Goal: Information Seeking & Learning: Understand process/instructions

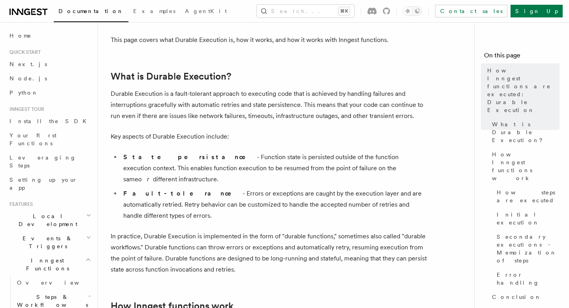
scroll to position [82, 0]
drag, startPoint x: 178, startPoint y: 157, endPoint x: 257, endPoint y: 157, distance: 78.3
click at [257, 157] on li "State persistance - Function state is persisted outside of the function executi…" at bounding box center [274, 167] width 306 height 33
drag, startPoint x: 179, startPoint y: 153, endPoint x: 286, endPoint y: 154, distance: 107.2
click at [286, 154] on li "State persistance - Function state is persisted outside of the function executi…" at bounding box center [274, 167] width 306 height 33
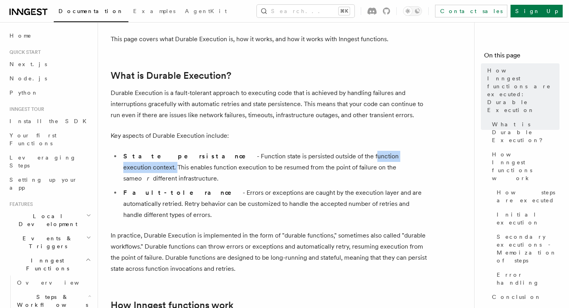
drag, startPoint x: 294, startPoint y: 155, endPoint x: 370, endPoint y: 155, distance: 76.7
click at [370, 155] on li "State persistance - Function state is persisted outside of the function executi…" at bounding box center [274, 167] width 306 height 33
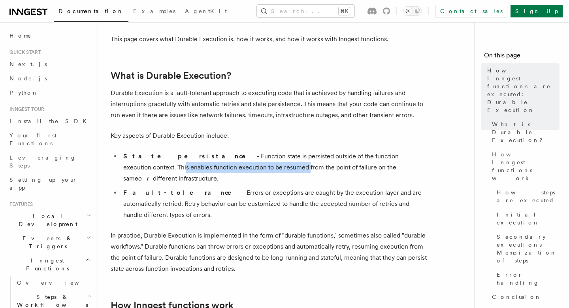
drag, startPoint x: 378, startPoint y: 156, endPoint x: 218, endPoint y: 169, distance: 160.3
click at [218, 169] on li "State persistance - Function state is persisted outside of the function executi…" at bounding box center [274, 167] width 306 height 33
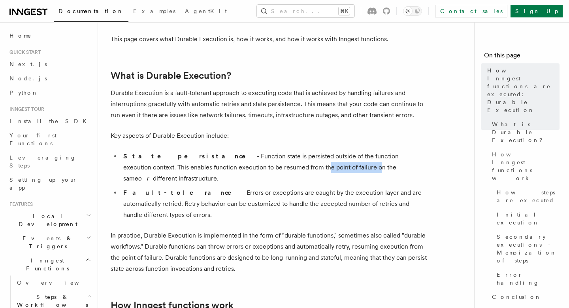
drag, startPoint x: 236, startPoint y: 169, endPoint x: 287, endPoint y: 170, distance: 50.6
click at [287, 170] on li "State persistance - Function state is persisted outside of the function executi…" at bounding box center [274, 167] width 306 height 33
drag, startPoint x: 314, startPoint y: 168, endPoint x: 395, endPoint y: 172, distance: 81.2
click at [395, 172] on li "State persistance - Function state is persisted outside of the function executi…" at bounding box center [274, 167] width 306 height 33
drag, startPoint x: 244, startPoint y: 166, endPoint x: 291, endPoint y: 168, distance: 46.7
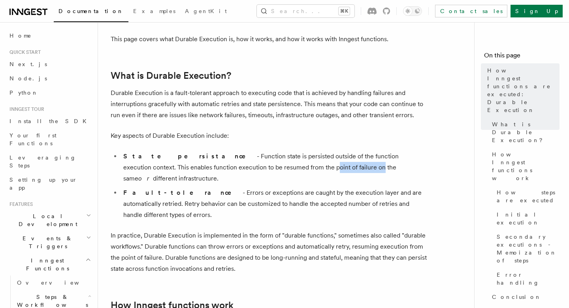
click at [291, 168] on li "State persistance - Function state is persisted outside of the function executi…" at bounding box center [274, 167] width 306 height 33
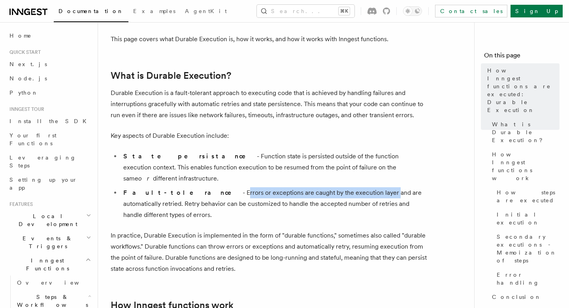
drag, startPoint x: 174, startPoint y: 183, endPoint x: 324, endPoint y: 183, distance: 150.3
click at [324, 187] on li "Fault-tolerance - Errors or exceptions are caught by the execution layer and ar…" at bounding box center [274, 203] width 306 height 33
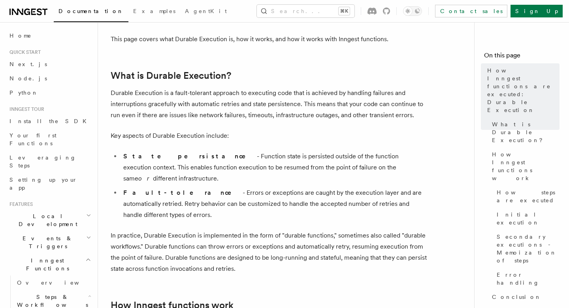
click at [348, 187] on li "Fault-tolerance - Errors or exceptions are caught by the execution layer and ar…" at bounding box center [274, 203] width 306 height 33
drag, startPoint x: 325, startPoint y: 181, endPoint x: 406, endPoint y: 181, distance: 81.1
click at [406, 187] on li "Fault-tolerance - Errors or exceptions are caught by the execution layer and ar…" at bounding box center [274, 203] width 306 height 33
drag, startPoint x: 410, startPoint y: 179, endPoint x: 202, endPoint y: 190, distance: 207.5
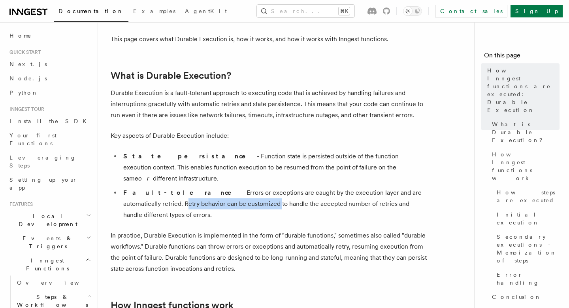
click at [202, 190] on li "Fault-tolerance - Errors or exceptions are caught by the execution layer and ar…" at bounding box center [274, 203] width 306 height 33
click at [208, 192] on li "Fault-tolerance - Errors or exceptions are caught by the execution layer and ar…" at bounding box center [274, 203] width 306 height 33
drag, startPoint x: 204, startPoint y: 193, endPoint x: 229, endPoint y: 194, distance: 24.5
click at [229, 194] on li "Fault-tolerance - Errors or exceptions are caught by the execution layer and ar…" at bounding box center [274, 203] width 306 height 33
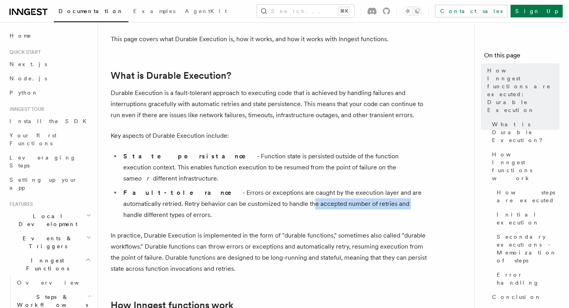
drag, startPoint x: 232, startPoint y: 193, endPoint x: 329, endPoint y: 193, distance: 96.9
click at [329, 194] on li "Fault-tolerance - Errors or exceptions are caught by the execution layer and ar…" at bounding box center [274, 203] width 306 height 33
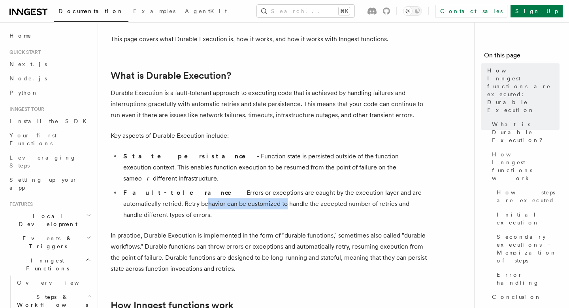
drag, startPoint x: 129, startPoint y: 197, endPoint x: 207, endPoint y: 196, distance: 78.3
click at [207, 196] on li "Fault-tolerance - Errors or exceptions are caught by the execution layer and ar…" at bounding box center [274, 203] width 306 height 33
click at [262, 195] on li "Fault-tolerance - Errors or exceptions are caught by the execution layer and ar…" at bounding box center [274, 203] width 306 height 33
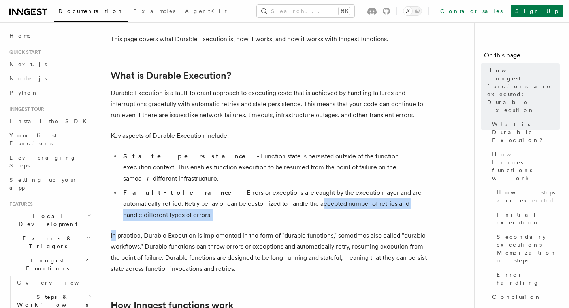
drag, startPoint x: 262, startPoint y: 195, endPoint x: 433, endPoint y: 202, distance: 171.0
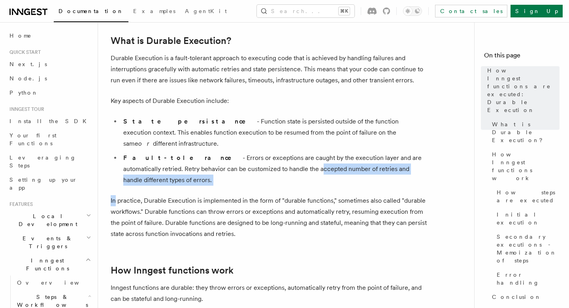
scroll to position [123, 0]
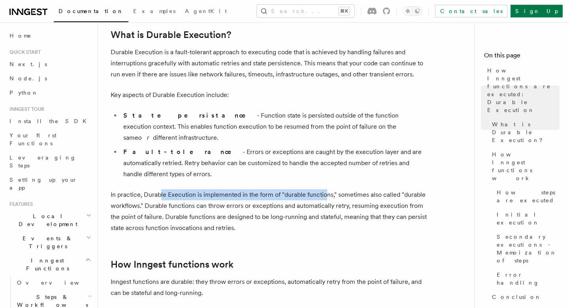
drag, startPoint x: 160, startPoint y: 172, endPoint x: 326, endPoint y: 170, distance: 166.1
click at [326, 189] on p "In practice, Durable Execution is implemented in the form of "durable functions…" at bounding box center [269, 211] width 316 height 44
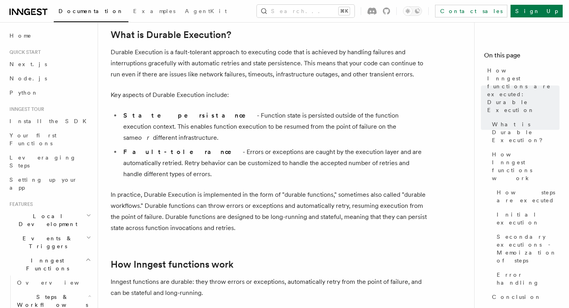
click at [332, 189] on p "In practice, Durable Execution is implemented in the form of "durable functions…" at bounding box center [269, 211] width 316 height 44
drag, startPoint x: 336, startPoint y: 171, endPoint x: 140, endPoint y: 183, distance: 196.1
click at [140, 189] on p "In practice, Durable Execution is implemented in the form of "durable functions…" at bounding box center [269, 211] width 316 height 44
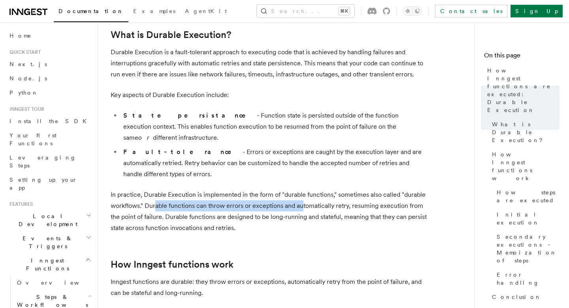
drag, startPoint x: 156, startPoint y: 182, endPoint x: 300, endPoint y: 183, distance: 143.5
click at [300, 189] on p "In practice, Durable Execution is implemented in the form of "durable functions…" at bounding box center [269, 211] width 316 height 44
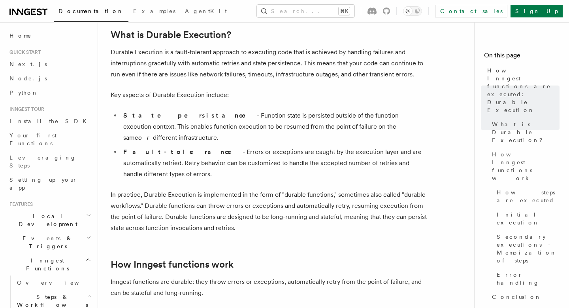
click at [327, 189] on p "In practice, Durable Execution is implemented in the form of "durable functions…" at bounding box center [269, 211] width 316 height 44
drag, startPoint x: 352, startPoint y: 184, endPoint x: 147, endPoint y: 197, distance: 206.0
click at [147, 197] on p "In practice, Durable Execution is implemented in the form of "durable functions…" at bounding box center [269, 211] width 316 height 44
click at [181, 197] on p "In practice, Durable Execution is implemented in the form of "durable functions…" at bounding box center [269, 211] width 316 height 44
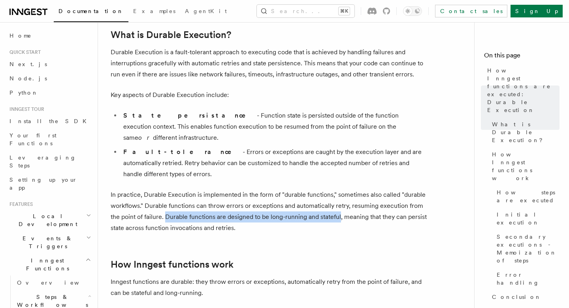
drag, startPoint x: 167, startPoint y: 197, endPoint x: 340, endPoint y: 196, distance: 173.6
click at [340, 196] on p "In practice, Durable Execution is implemented in the form of "durable functions…" at bounding box center [269, 211] width 316 height 44
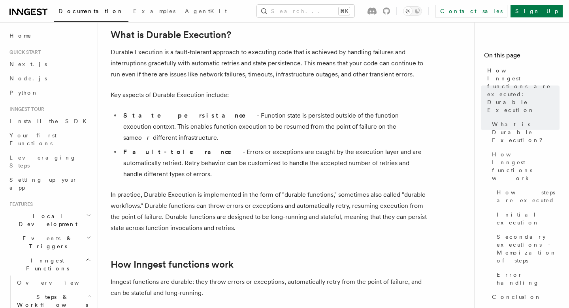
drag, startPoint x: 340, startPoint y: 196, endPoint x: 435, endPoint y: 197, distance: 94.1
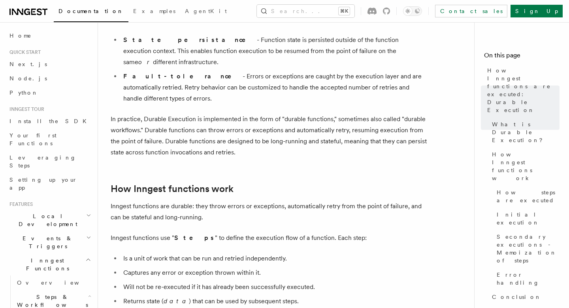
scroll to position [206, 0]
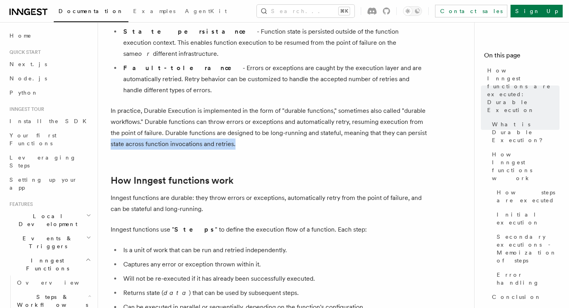
drag, startPoint x: 243, startPoint y: 122, endPoint x: 107, endPoint y: 122, distance: 136.4
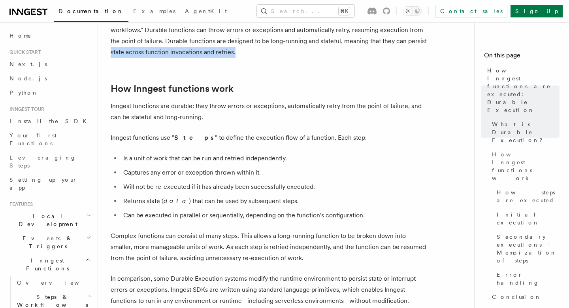
scroll to position [314, 0]
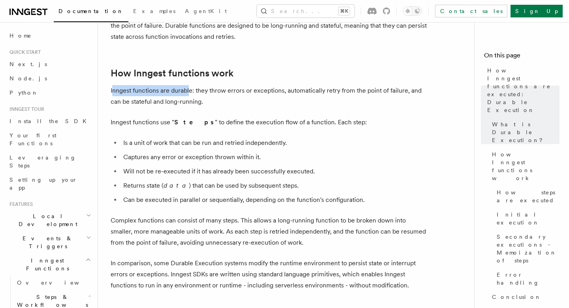
drag, startPoint x: 114, startPoint y: 65, endPoint x: 189, endPoint y: 65, distance: 75.1
click at [189, 85] on p "Inngest functions are durable: they throw errors or exceptions, automatically r…" at bounding box center [269, 96] width 316 height 22
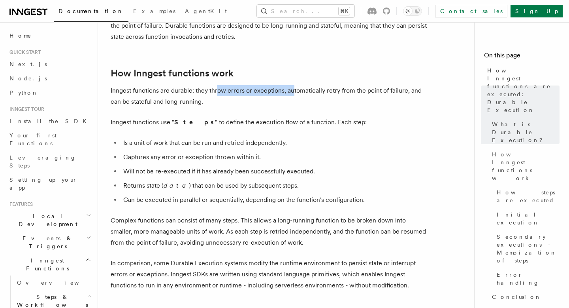
drag, startPoint x: 217, startPoint y: 66, endPoint x: 291, endPoint y: 70, distance: 73.7
click at [291, 85] on p "Inngest functions are durable: they throw errors or exceptions, automatically r…" at bounding box center [269, 96] width 316 height 22
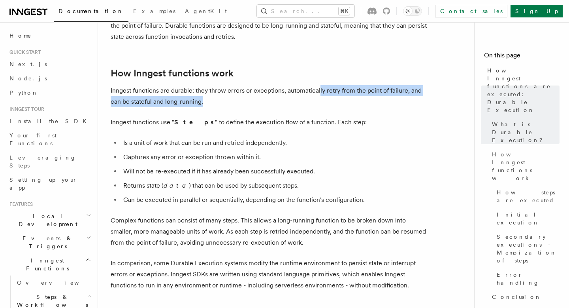
drag, startPoint x: 318, startPoint y: 70, endPoint x: 214, endPoint y: 85, distance: 105.8
click at [214, 85] on p "Inngest functions are durable: they throw errors or exceptions, automatically r…" at bounding box center [269, 96] width 316 height 22
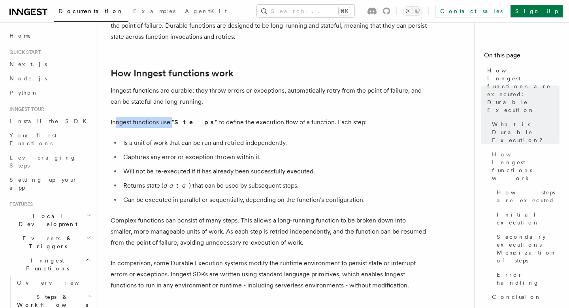
drag, startPoint x: 115, startPoint y: 101, endPoint x: 172, endPoint y: 101, distance: 56.9
click at [172, 117] on p "Inngest functions use " Steps " to define the execution flow of a function. Eac…" at bounding box center [269, 122] width 316 height 11
click at [191, 117] on p "Inngest functions use " Steps " to define the execution flow of a function. Eac…" at bounding box center [269, 122] width 316 height 11
drag, startPoint x: 169, startPoint y: 100, endPoint x: 199, endPoint y: 100, distance: 29.7
click at [199, 117] on p "Inngest functions use " Steps " to define the execution flow of a function. Eac…" at bounding box center [269, 122] width 316 height 11
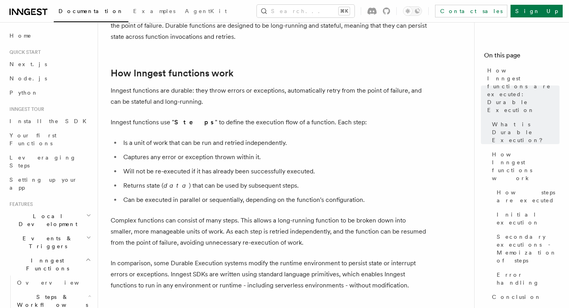
click at [229, 117] on p "Inngest functions use " Steps " to define the execution flow of a function. Eac…" at bounding box center [269, 122] width 316 height 11
drag, startPoint x: 189, startPoint y: 99, endPoint x: 306, endPoint y: 100, distance: 116.7
click at [306, 117] on p "Inngest functions use " Steps " to define the execution flow of a function. Eac…" at bounding box center [269, 122] width 316 height 11
click at [136, 117] on p "Inngest functions use " Steps " to define the execution flow of a function. Eac…" at bounding box center [269, 122] width 316 height 11
drag, startPoint x: 195, startPoint y: 101, endPoint x: 307, endPoint y: 102, distance: 112.3
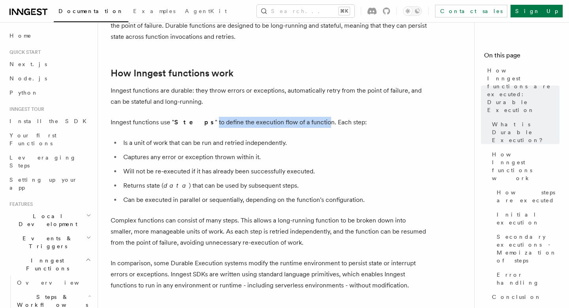
click at [307, 117] on p "Inngest functions use " Steps " to define the execution flow of a function. Eac…" at bounding box center [269, 122] width 316 height 11
click at [327, 117] on p "Inngest functions use " Steps " to define the execution flow of a function. Eac…" at bounding box center [269, 122] width 316 height 11
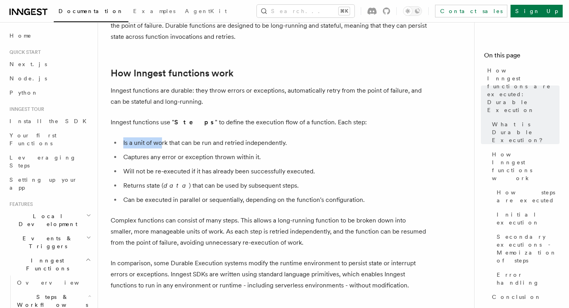
drag, startPoint x: 120, startPoint y: 117, endPoint x: 163, endPoint y: 118, distance: 42.7
click at [163, 137] on ul "Is a unit of work that can be run and retried independently. Captures any error…" at bounding box center [269, 171] width 316 height 68
drag, startPoint x: 180, startPoint y: 119, endPoint x: 213, endPoint y: 119, distance: 33.2
click at [213, 137] on li "Is a unit of work that can be run and retried independently." at bounding box center [274, 142] width 306 height 11
drag, startPoint x: 219, startPoint y: 120, endPoint x: 293, endPoint y: 125, distance: 74.1
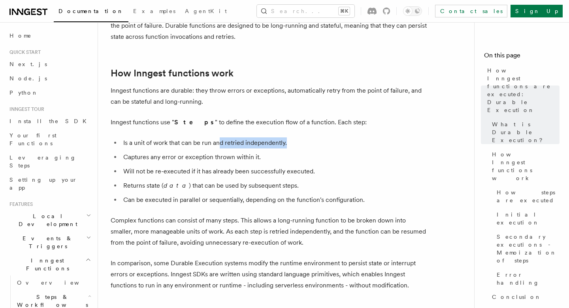
click at [293, 137] on li "Is a unit of work that can be run and retried independently." at bounding box center [274, 142] width 306 height 11
click at [304, 137] on li "Is a unit of work that can be run and retried independently." at bounding box center [274, 142] width 306 height 11
drag, startPoint x: 295, startPoint y: 120, endPoint x: 112, endPoint y: 124, distance: 182.3
click at [112, 137] on ul "Is a unit of work that can be run and retried independently. Captures any error…" at bounding box center [269, 171] width 316 height 68
click at [141, 137] on ul "Is a unit of work that can be run and retried independently. Captures any error…" at bounding box center [269, 171] width 316 height 68
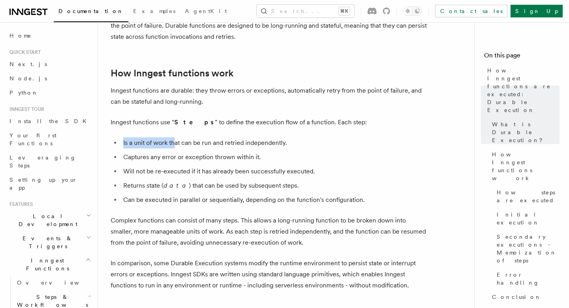
drag, startPoint x: 122, startPoint y: 121, endPoint x: 175, endPoint y: 121, distance: 53.4
click at [176, 137] on li "Is a unit of work that can be run and retried independently." at bounding box center [274, 142] width 306 height 11
drag, startPoint x: 195, startPoint y: 119, endPoint x: 309, endPoint y: 121, distance: 113.9
click at [309, 137] on li "Is a unit of work that can be run and retried independently." at bounding box center [274, 142] width 306 height 11
click at [251, 151] on li "Captures any error or exception thrown within it." at bounding box center [274, 156] width 306 height 11
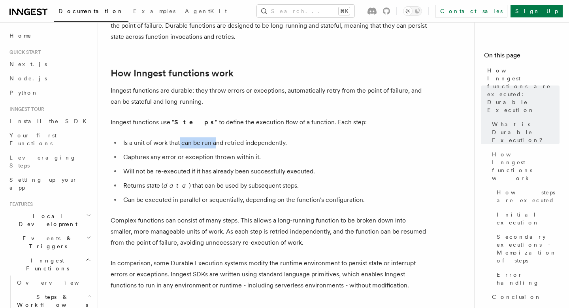
drag, startPoint x: 180, startPoint y: 119, endPoint x: 217, endPoint y: 121, distance: 37.2
click at [217, 137] on li "Is a unit of work that can be run and retried independently." at bounding box center [274, 142] width 306 height 11
drag, startPoint x: 232, startPoint y: 120, endPoint x: 301, endPoint y: 119, distance: 68.8
click at [301, 137] on li "Is a unit of work that can be run and retried independently." at bounding box center [274, 142] width 306 height 11
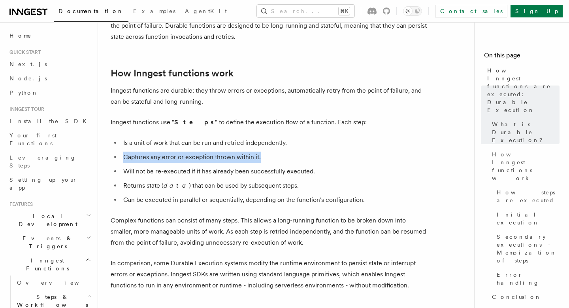
drag, startPoint x: 123, startPoint y: 134, endPoint x: 265, endPoint y: 136, distance: 142.0
click at [265, 151] on li "Captures any error or exception thrown within it." at bounding box center [274, 156] width 306 height 11
click at [233, 180] on li "Returns state ( data ) that can be used by subsequent steps." at bounding box center [274, 185] width 306 height 11
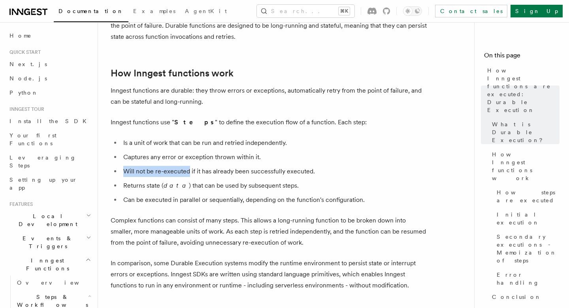
drag, startPoint x: 121, startPoint y: 150, endPoint x: 189, endPoint y: 150, distance: 67.2
click at [189, 166] on li "Will not be re-executed if it has already been successfully executed." at bounding box center [274, 171] width 306 height 11
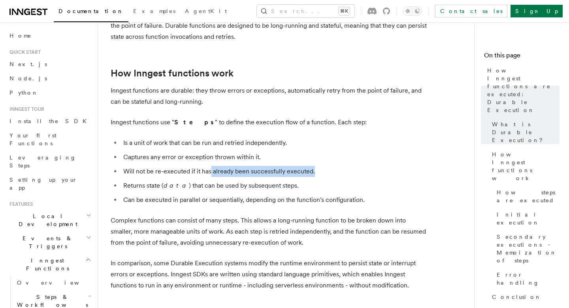
drag, startPoint x: 210, startPoint y: 150, endPoint x: 315, endPoint y: 151, distance: 104.8
click at [315, 166] on li "Will not be re-executed if it has already been successfully executed." at bounding box center [274, 171] width 306 height 11
drag, startPoint x: 117, startPoint y: 164, endPoint x: 159, endPoint y: 164, distance: 41.5
click at [159, 180] on li "Returns state ( data ) that can be used by subsequent steps." at bounding box center [274, 185] width 306 height 11
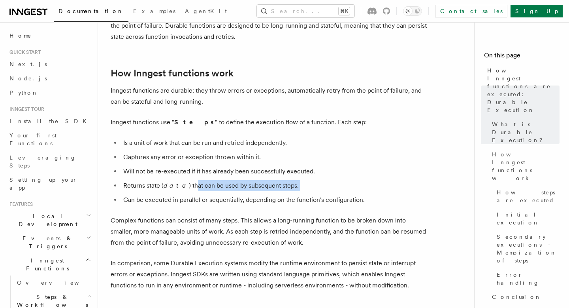
drag, startPoint x: 184, startPoint y: 164, endPoint x: 292, endPoint y: 169, distance: 107.7
click at [292, 169] on ul "Is a unit of work that can be run and retried independently. Captures any error…" at bounding box center [269, 171] width 316 height 68
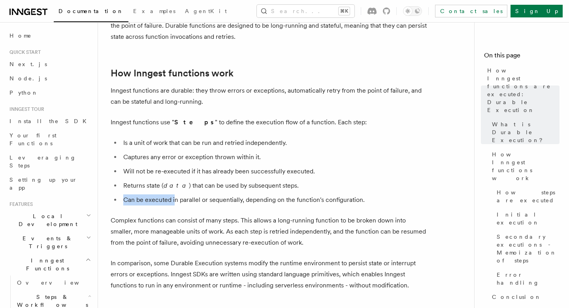
drag, startPoint x: 116, startPoint y: 177, endPoint x: 174, endPoint y: 180, distance: 58.2
click at [175, 194] on li "Can be executed in parallel or sequentially, depending on the function's config…" at bounding box center [274, 199] width 306 height 11
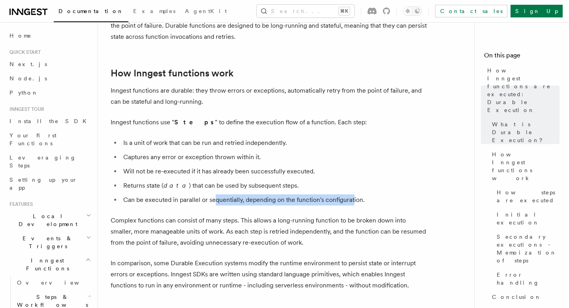
drag, startPoint x: 213, startPoint y: 180, endPoint x: 352, endPoint y: 182, distance: 138.8
click at [353, 194] on li "Can be executed in parallel or sequentially, depending on the function's config…" at bounding box center [274, 199] width 306 height 11
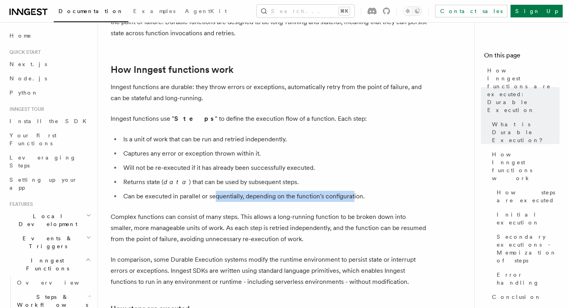
scroll to position [370, 0]
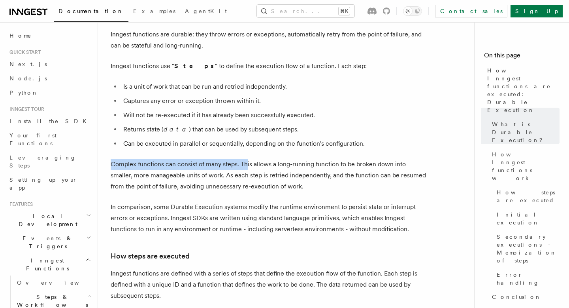
drag, startPoint x: 110, startPoint y: 142, endPoint x: 245, endPoint y: 139, distance: 135.6
click at [277, 159] on p "Complex functions can consist of many steps. This allows a long-running functio…" at bounding box center [269, 175] width 316 height 33
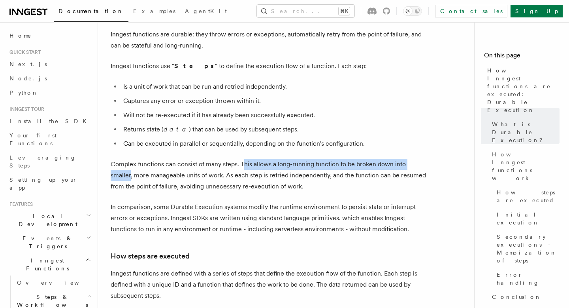
drag, startPoint x: 242, startPoint y: 143, endPoint x: 131, endPoint y: 151, distance: 111.4
click at [131, 159] on p "Complex functions can consist of many steps. This allows a long-running functio…" at bounding box center [269, 175] width 316 height 33
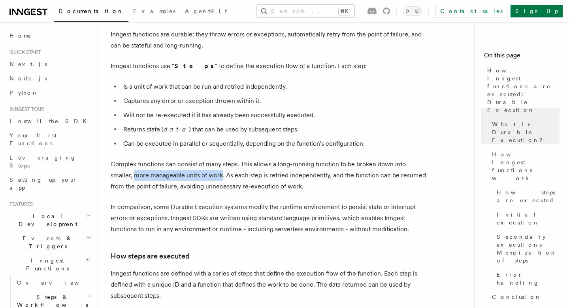
drag, startPoint x: 134, startPoint y: 153, endPoint x: 221, endPoint y: 151, distance: 87.4
click at [221, 159] on p "Complex functions can consist of many steps. This allows a long-running functio…" at bounding box center [269, 175] width 316 height 33
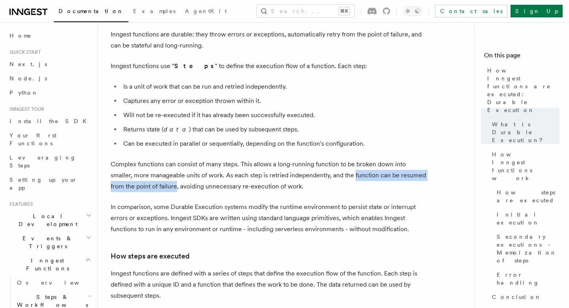
drag, startPoint x: 355, startPoint y: 151, endPoint x: 176, endPoint y: 163, distance: 178.7
click at [176, 163] on p "Complex functions can consist of many steps. This allows a long-running functio…" at bounding box center [269, 175] width 316 height 33
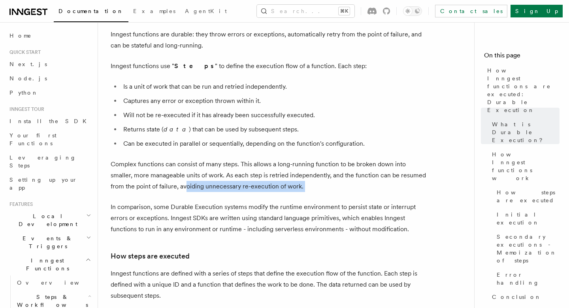
drag, startPoint x: 186, startPoint y: 163, endPoint x: 319, endPoint y: 170, distance: 133.9
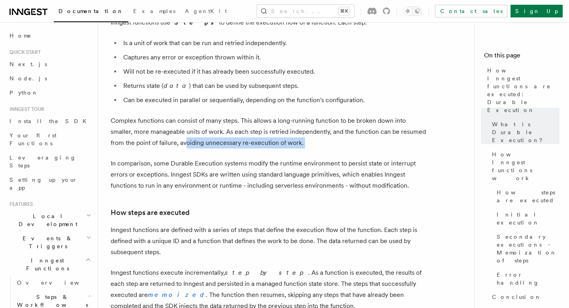
scroll to position [417, 0]
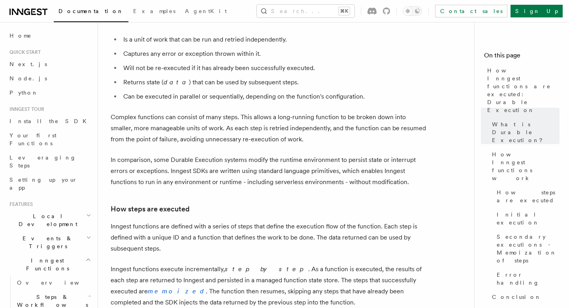
click at [121, 154] on p "In comparison, some Durable Execution systems modify the runtime environment to…" at bounding box center [269, 170] width 316 height 33
drag, startPoint x: 164, startPoint y: 137, endPoint x: 345, endPoint y: 135, distance: 181.1
click at [345, 154] on p "In comparison, some Durable Execution systems modify the runtime environment to…" at bounding box center [269, 170] width 316 height 33
drag, startPoint x: 365, startPoint y: 135, endPoint x: 418, endPoint y: 136, distance: 53.0
click at [419, 154] on p "In comparison, some Durable Execution systems modify the runtime environment to…" at bounding box center [269, 170] width 316 height 33
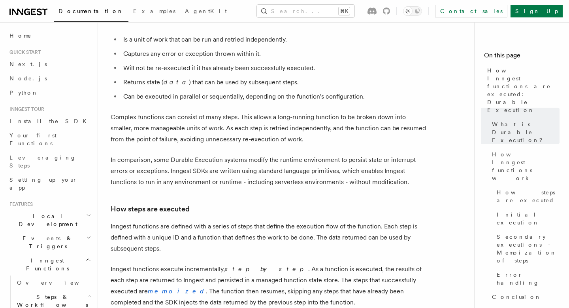
click at [368, 154] on p "In comparison, some Durable Execution systems modify the runtime environment to…" at bounding box center [269, 170] width 316 height 33
drag, startPoint x: 151, startPoint y: 139, endPoint x: 267, endPoint y: 141, distance: 116.3
click at [267, 154] on p "In comparison, some Durable Execution systems modify the runtime environment to…" at bounding box center [269, 170] width 316 height 33
drag, startPoint x: 268, startPoint y: 136, endPoint x: 339, endPoint y: 140, distance: 70.5
click at [339, 154] on p "In comparison, some Durable Execution systems modify the runtime environment to…" at bounding box center [269, 170] width 316 height 33
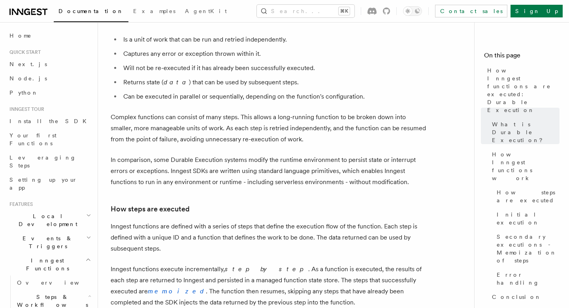
click at [344, 154] on p "In comparison, some Durable Execution systems modify the runtime environment to…" at bounding box center [269, 170] width 316 height 33
drag, startPoint x: 339, startPoint y: 137, endPoint x: 365, endPoint y: 137, distance: 26.5
click at [365, 154] on p "In comparison, some Durable Execution systems modify the runtime environment to…" at bounding box center [269, 170] width 316 height 33
click at [372, 154] on p "In comparison, some Durable Execution systems modify the runtime environment to…" at bounding box center [269, 170] width 316 height 33
drag, startPoint x: 339, startPoint y: 137, endPoint x: 298, endPoint y: 132, distance: 41.0
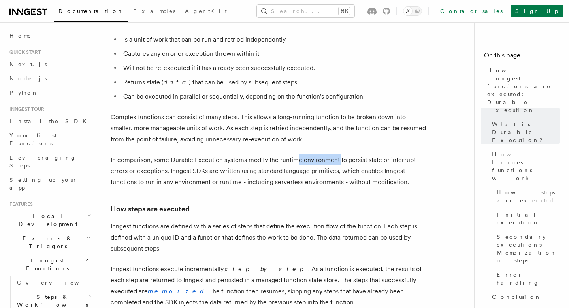
click at [298, 154] on p "In comparison, some Durable Execution systems modify the runtime environment to…" at bounding box center [269, 170] width 316 height 33
drag, startPoint x: 245, startPoint y: 138, endPoint x: 342, endPoint y: 138, distance: 97.3
click at [342, 154] on p "In comparison, some Durable Execution systems modify the runtime environment to…" at bounding box center [269, 170] width 316 height 33
click at [259, 159] on p "In comparison, some Durable Execution systems modify the runtime environment to…" at bounding box center [269, 170] width 316 height 33
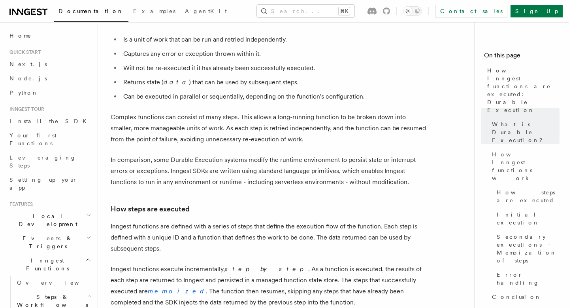
click at [176, 154] on p "In comparison, some Durable Execution systems modify the runtime environment to…" at bounding box center [269, 170] width 316 height 33
drag, startPoint x: 180, startPoint y: 136, endPoint x: 268, endPoint y: 139, distance: 88.2
click at [268, 154] on p "In comparison, some Durable Execution systems modify the runtime environment to…" at bounding box center [269, 170] width 316 height 33
drag, startPoint x: 285, startPoint y: 140, endPoint x: 324, endPoint y: 140, distance: 39.1
click at [324, 154] on p "In comparison, some Durable Execution systems modify the runtime environment to…" at bounding box center [269, 170] width 316 height 33
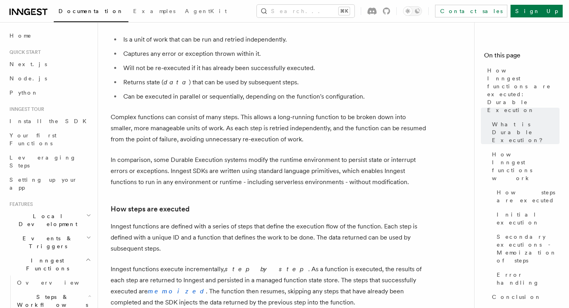
click at [267, 154] on p "In comparison, some Durable Execution systems modify the runtime environment to…" at bounding box center [269, 170] width 316 height 33
drag, startPoint x: 271, startPoint y: 136, endPoint x: 344, endPoint y: 135, distance: 72.8
click at [344, 154] on p "In comparison, some Durable Execution systems modify the runtime environment to…" at bounding box center [269, 170] width 316 height 33
drag, startPoint x: 370, startPoint y: 136, endPoint x: 162, endPoint y: 148, distance: 208.3
click at [160, 154] on p "In comparison, some Durable Execution systems modify the runtime environment to…" at bounding box center [269, 170] width 316 height 33
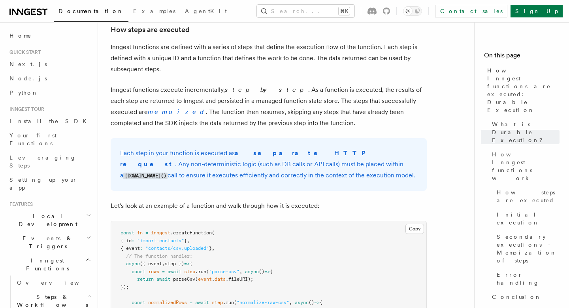
scroll to position [596, 0]
